Goal: Find specific page/section: Find specific page/section

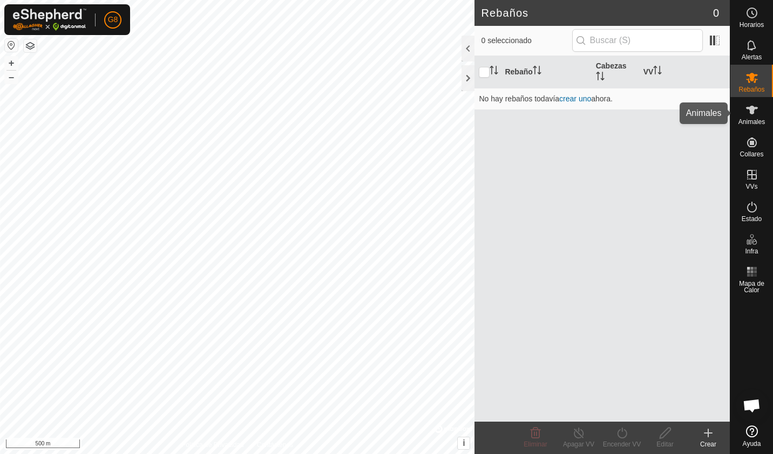
click at [759, 116] on es-animals-svg-icon at bounding box center [751, 109] width 19 height 17
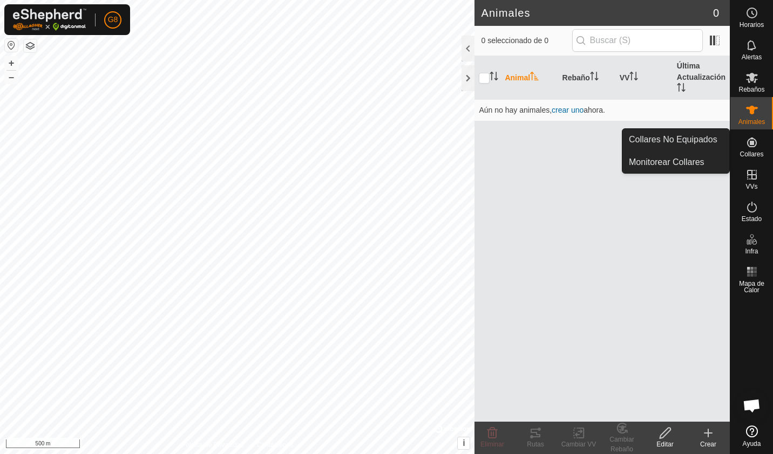
click at [751, 154] on span "Collares" at bounding box center [751, 154] width 24 height 6
click at [752, 146] on icon at bounding box center [751, 142] width 13 height 13
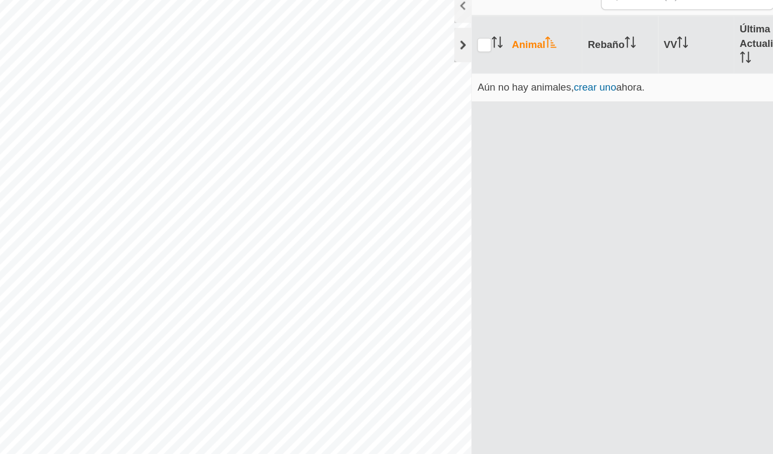
click at [473, 79] on div at bounding box center [467, 78] width 13 height 26
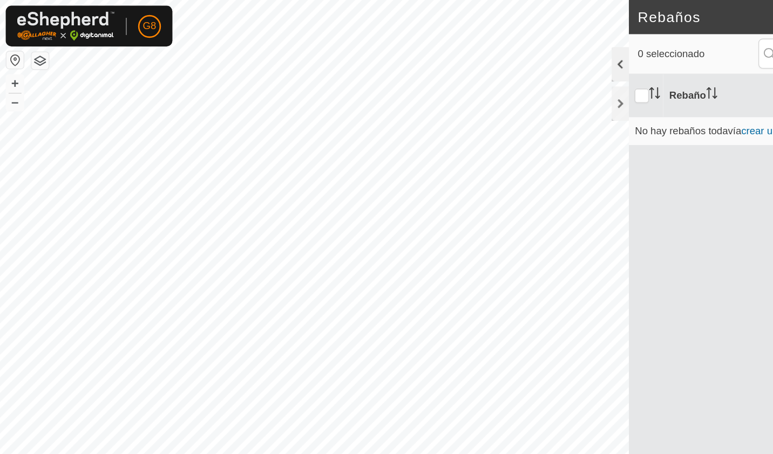
click at [465, 52] on div at bounding box center [467, 49] width 13 height 26
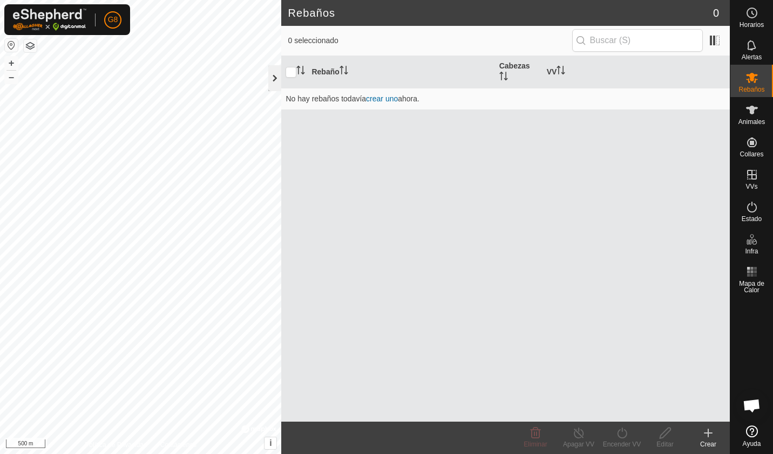
click at [274, 73] on div at bounding box center [274, 78] width 13 height 26
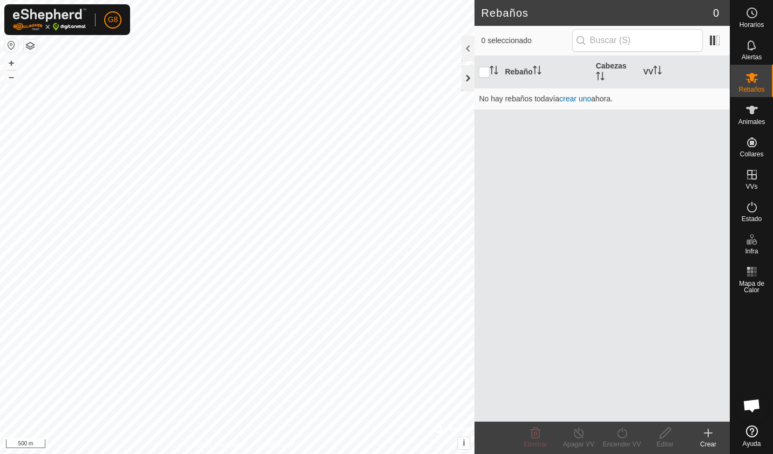
click at [469, 74] on div at bounding box center [467, 78] width 13 height 26
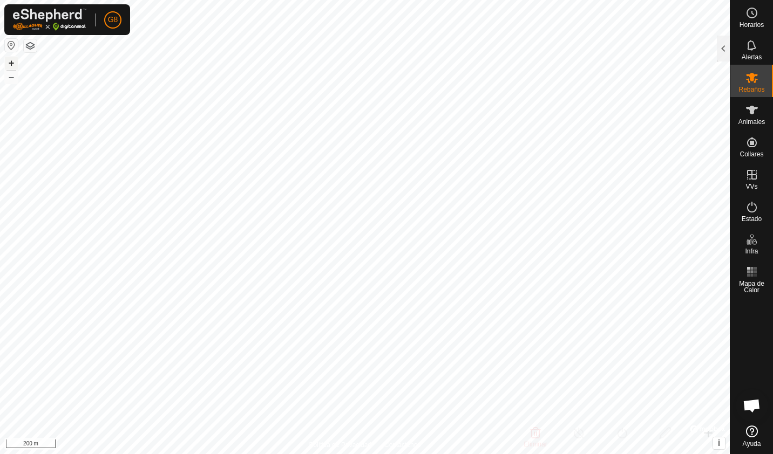
click at [8, 58] on button "+" at bounding box center [11, 63] width 13 height 13
